Goal: Task Accomplishment & Management: Use online tool/utility

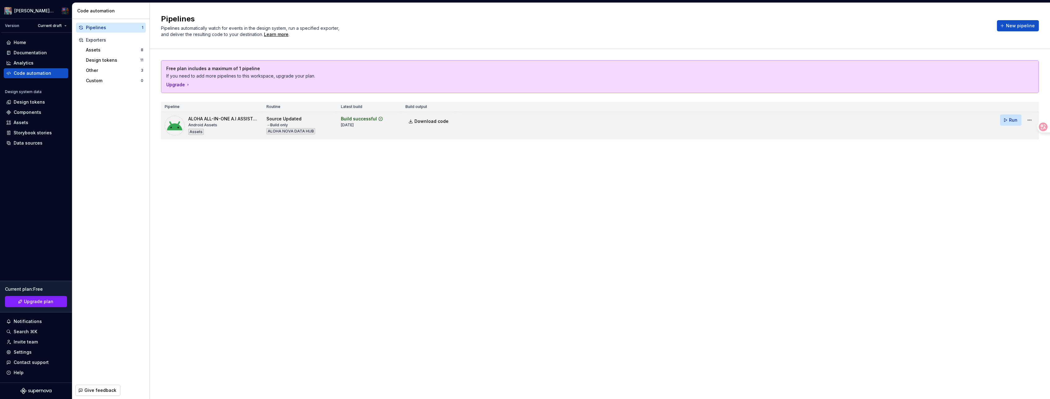
click at [1017, 121] on button "Run" at bounding box center [1010, 119] width 21 height 11
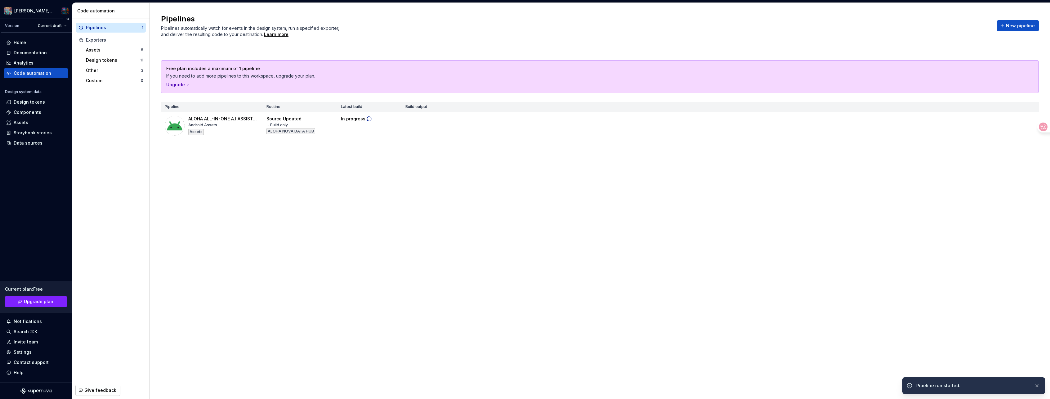
click at [40, 391] on icon "Supernova Logo" at bounding box center [35, 391] width 31 height 6
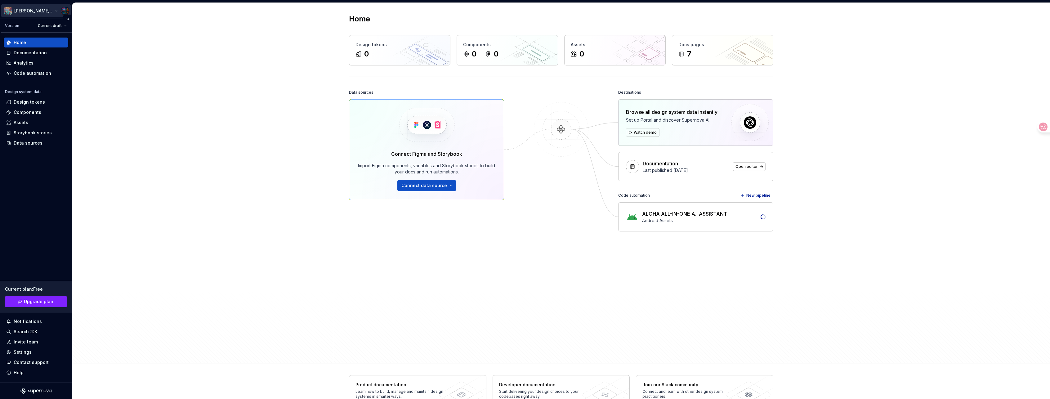
click at [55, 10] on html "Aloha Nova's Twisted Universe Version Current draft Home Documentation Analytic…" at bounding box center [525, 199] width 1050 height 399
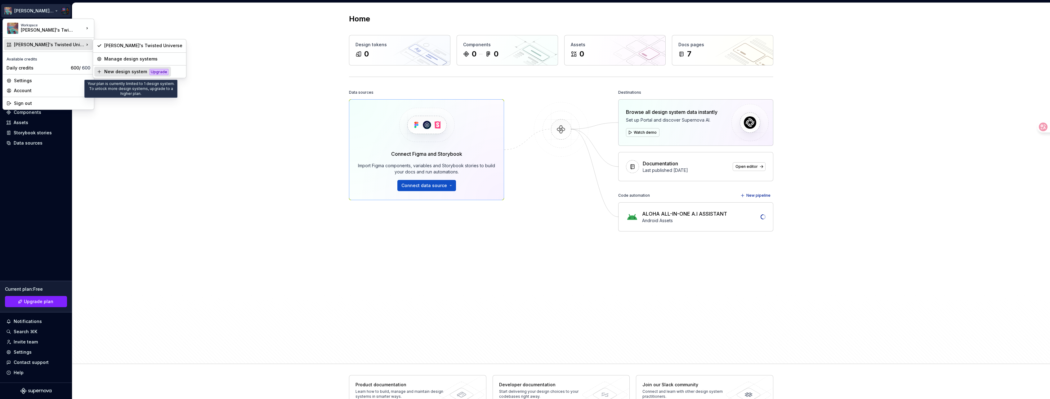
click at [128, 74] on div "New design system" at bounding box center [125, 72] width 43 height 6
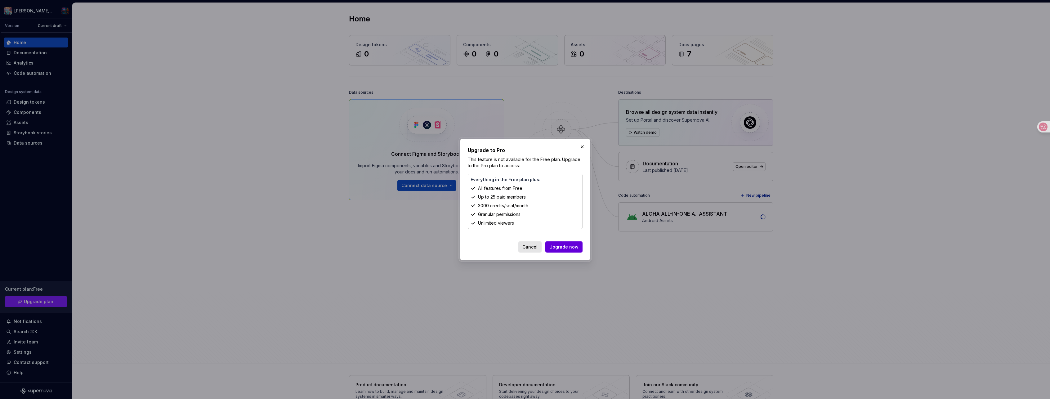
click at [566, 248] on span "Upgrade now" at bounding box center [563, 247] width 29 height 6
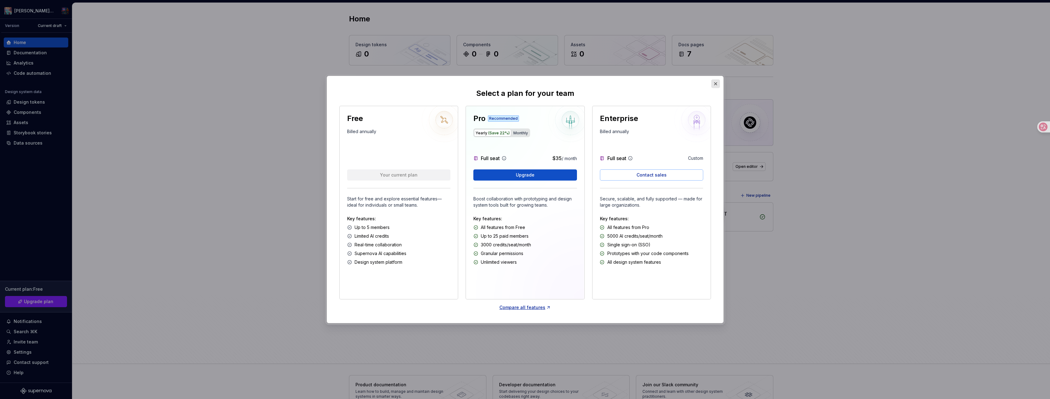
click at [717, 83] on button "button" at bounding box center [715, 83] width 9 height 9
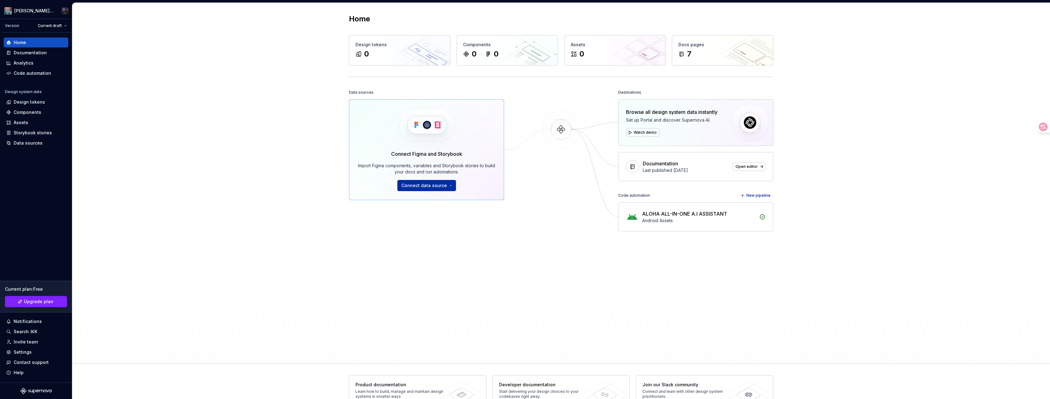
click at [447, 185] on button "Connect data source" at bounding box center [426, 185] width 59 height 11
click at [437, 235] on div "Figma Variables Plugin" at bounding box center [433, 236] width 50 height 6
